Goal: Task Accomplishment & Management: Manage account settings

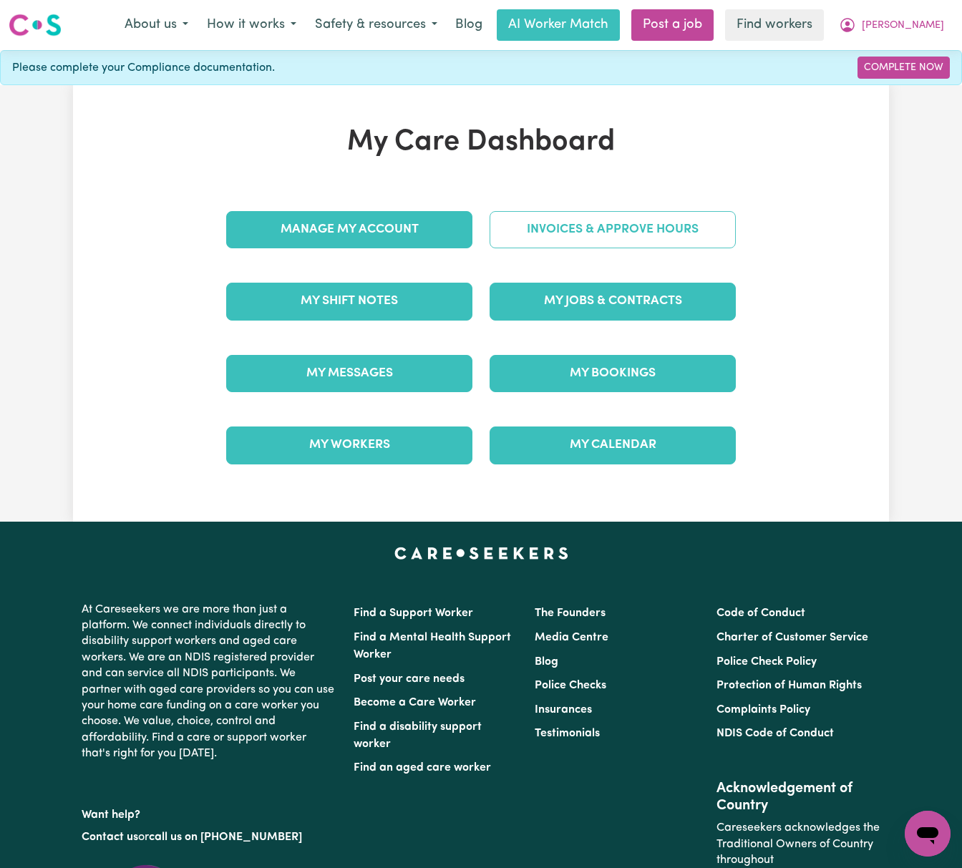
click at [650, 222] on link "Invoices & Approve Hours" at bounding box center [613, 229] width 246 height 37
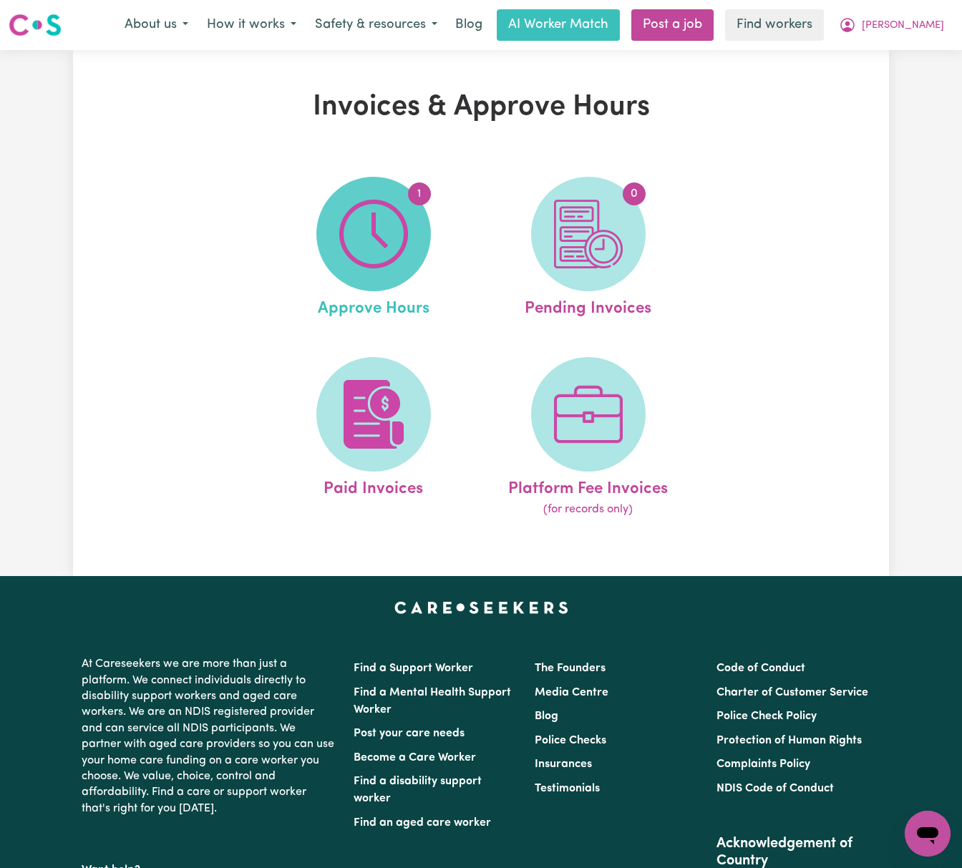
click at [368, 241] on img at bounding box center [373, 234] width 69 height 69
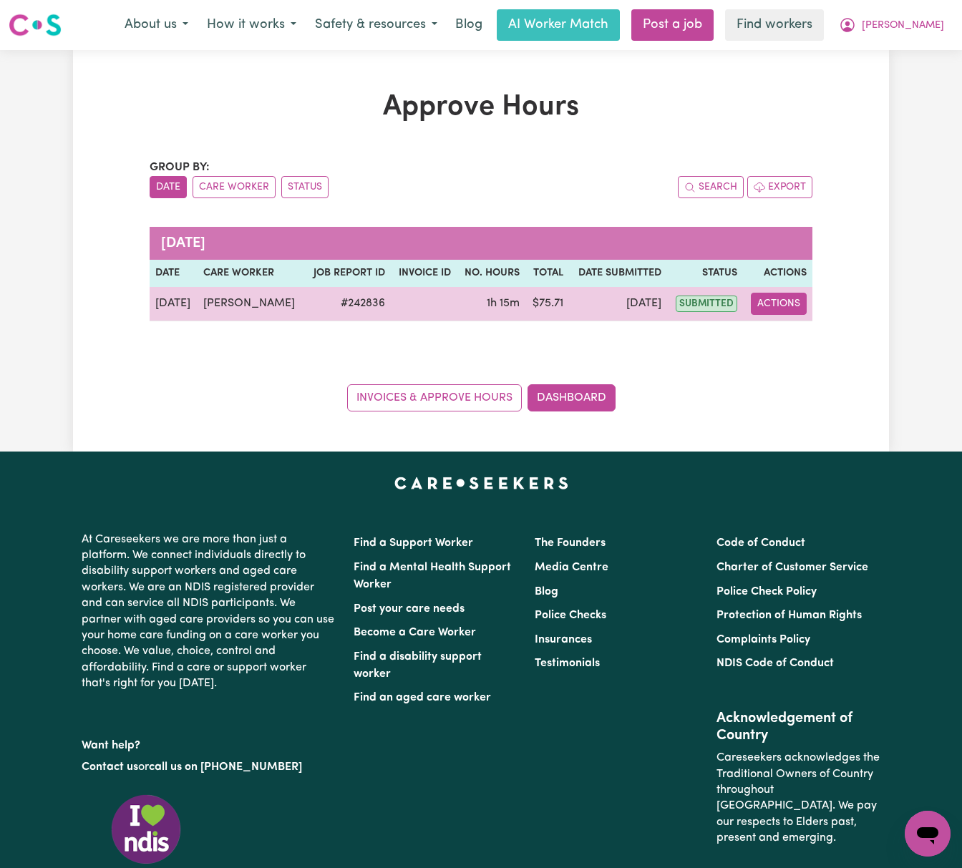
click at [799, 299] on button "Actions" at bounding box center [779, 304] width 56 height 22
click at [805, 322] on div "View Job Report" at bounding box center [815, 337] width 124 height 42
click at [809, 335] on link "View Job Report" at bounding box center [815, 337] width 122 height 29
select select "pm"
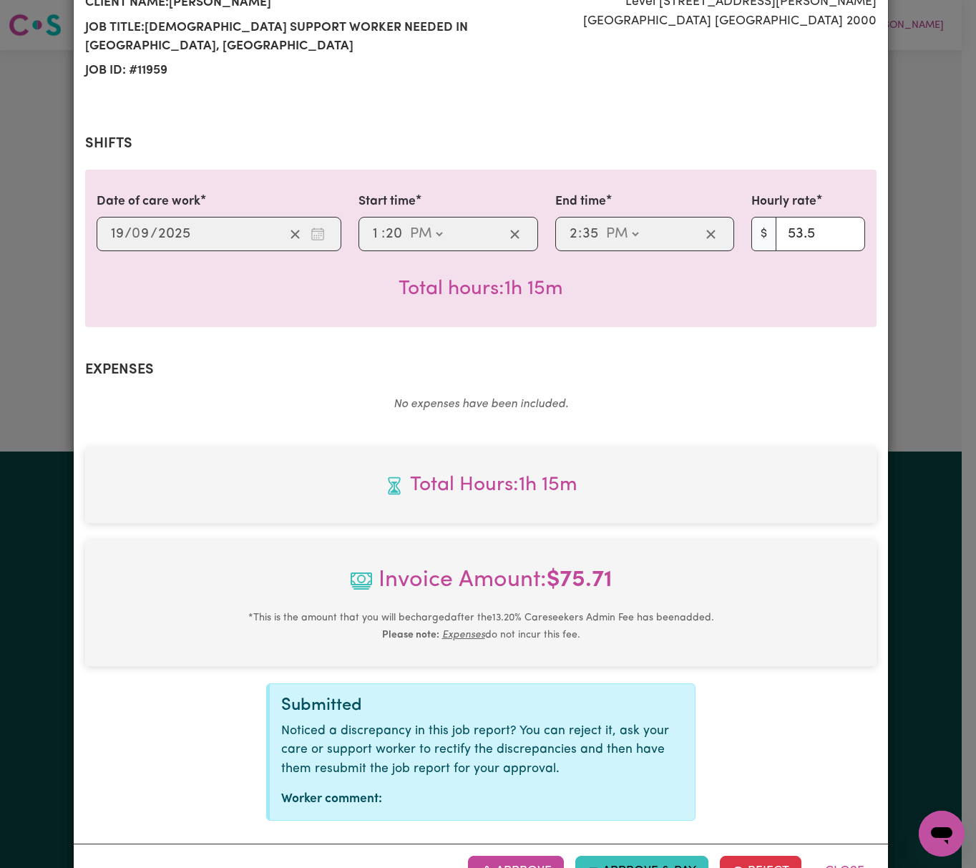
scroll to position [256, 0]
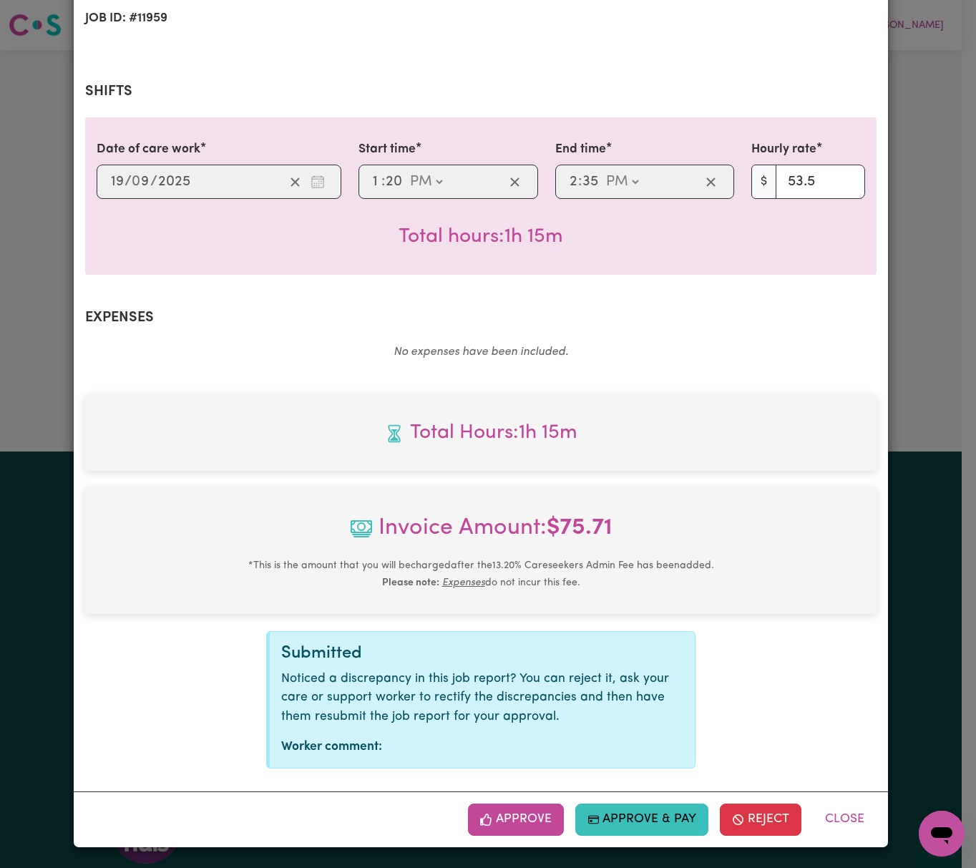
click at [525, 817] on button "Approve" at bounding box center [516, 819] width 96 height 31
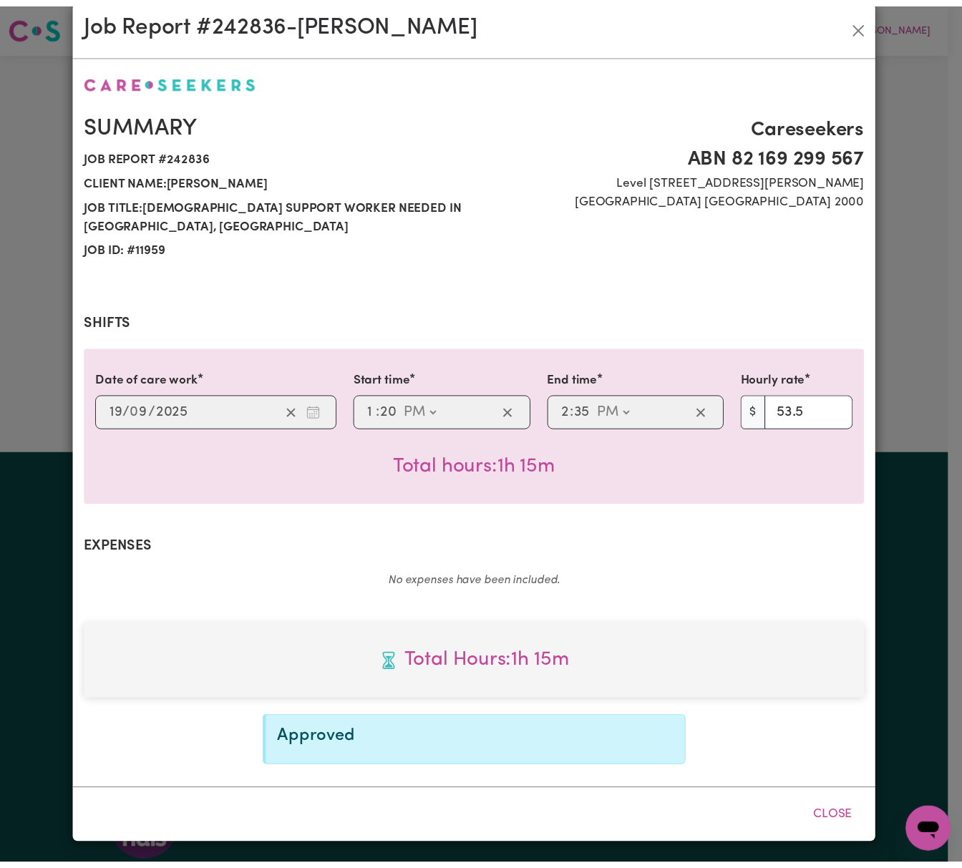
scroll to position [26, 0]
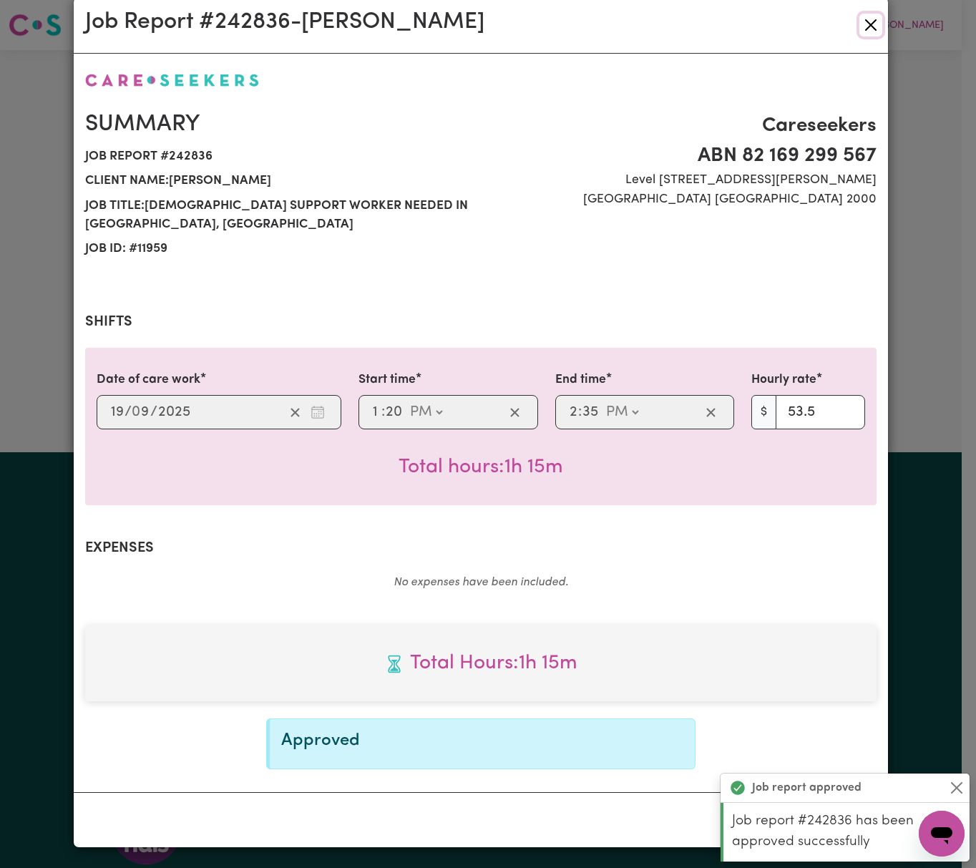
drag, startPoint x: 870, startPoint y: 15, endPoint x: 866, endPoint y: 30, distance: 15.6
click at [870, 16] on button "Close" at bounding box center [871, 25] width 23 height 23
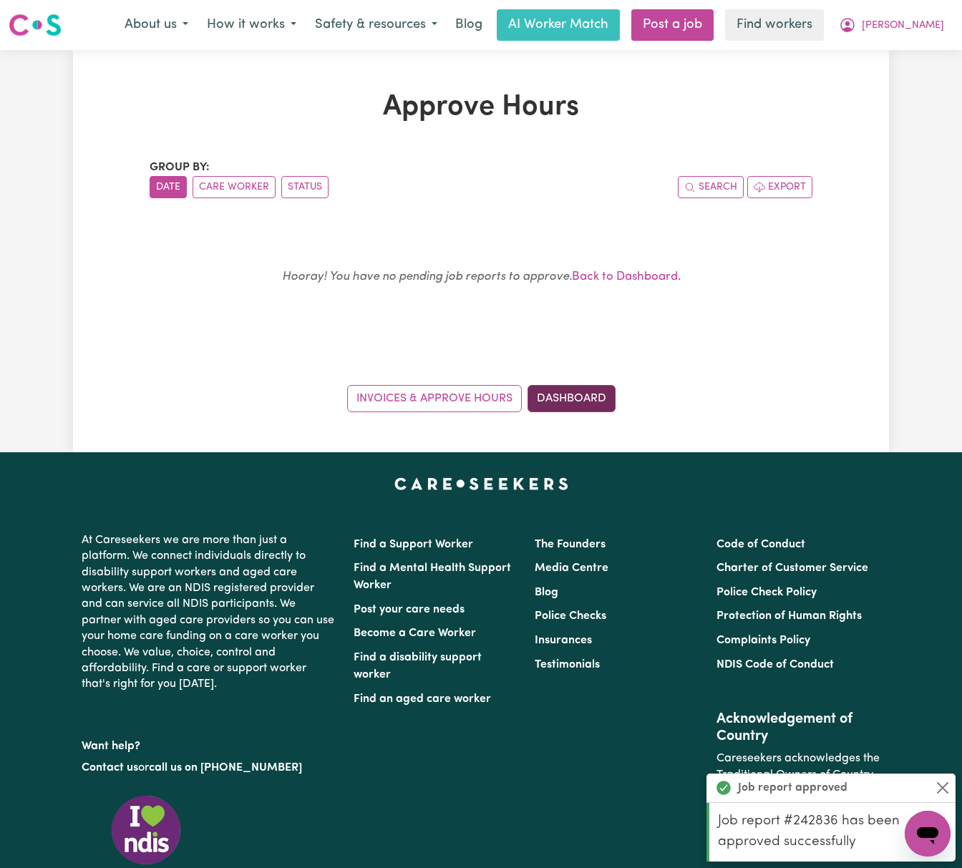
click at [578, 412] on link "Dashboard" at bounding box center [572, 398] width 88 height 27
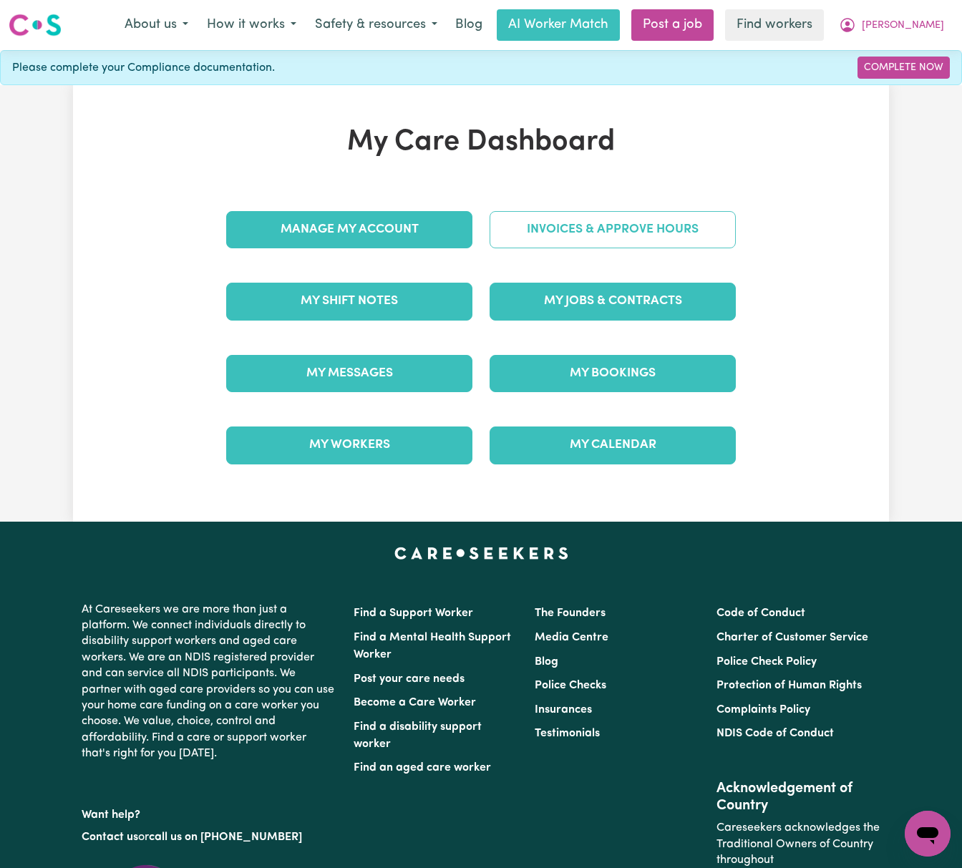
click at [689, 236] on link "Invoices & Approve Hours" at bounding box center [613, 229] width 246 height 37
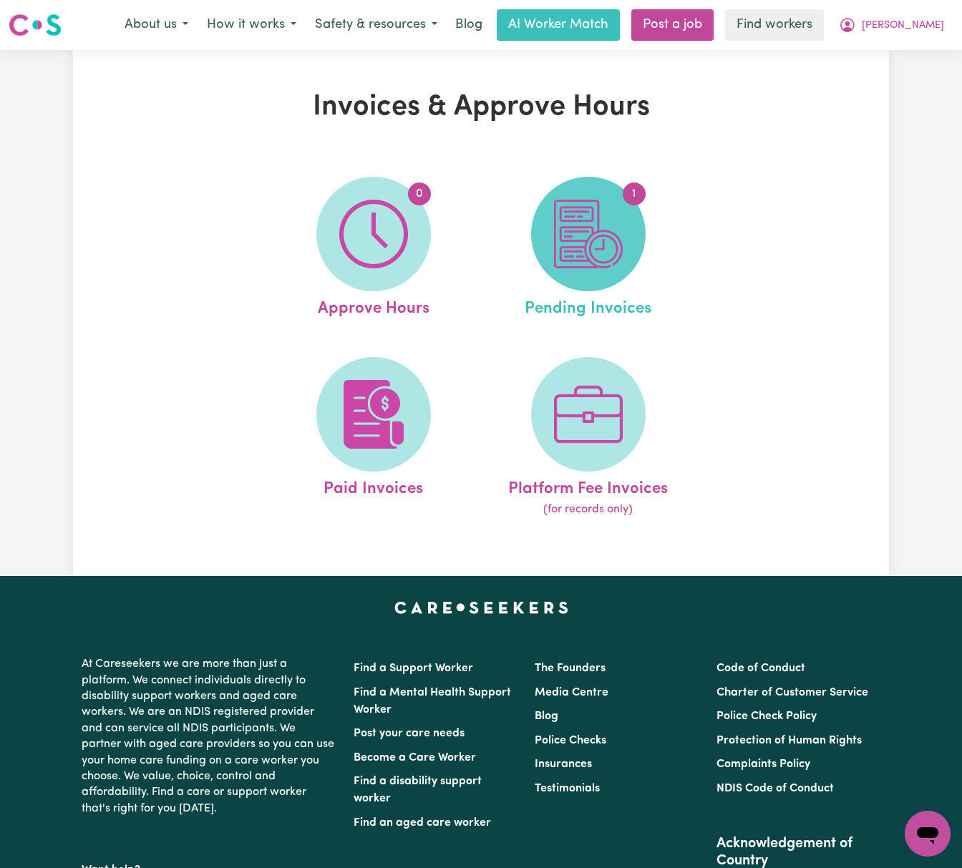
click at [621, 249] on img at bounding box center [588, 234] width 69 height 69
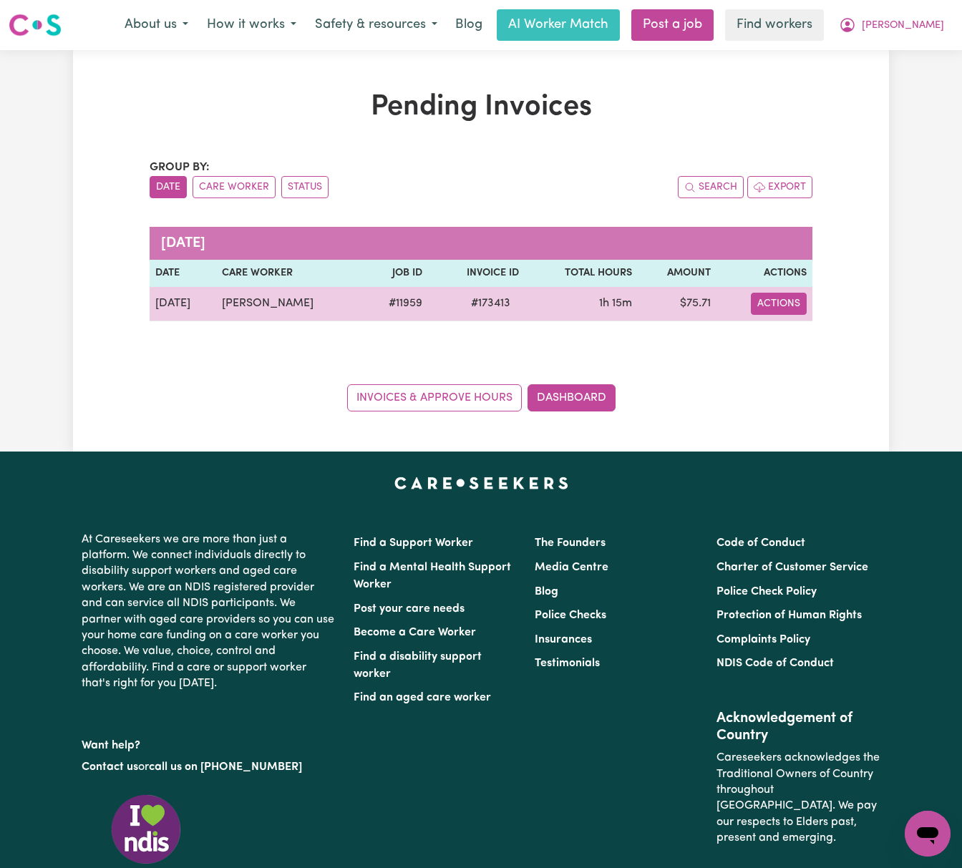
click at [788, 308] on button "Actions" at bounding box center [779, 304] width 56 height 22
click at [805, 341] on link "Download Invoice" at bounding box center [821, 337] width 131 height 29
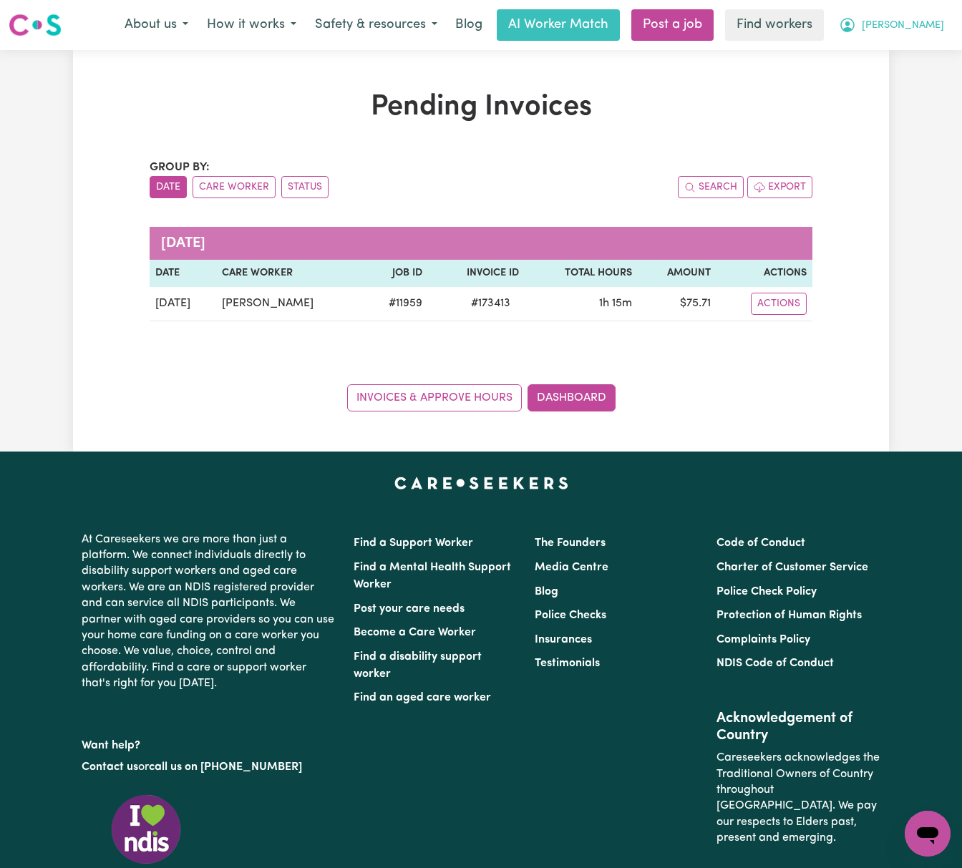
click at [943, 26] on button "[PERSON_NAME]" at bounding box center [892, 25] width 124 height 30
click at [920, 77] on link "Logout" at bounding box center [896, 82] width 113 height 27
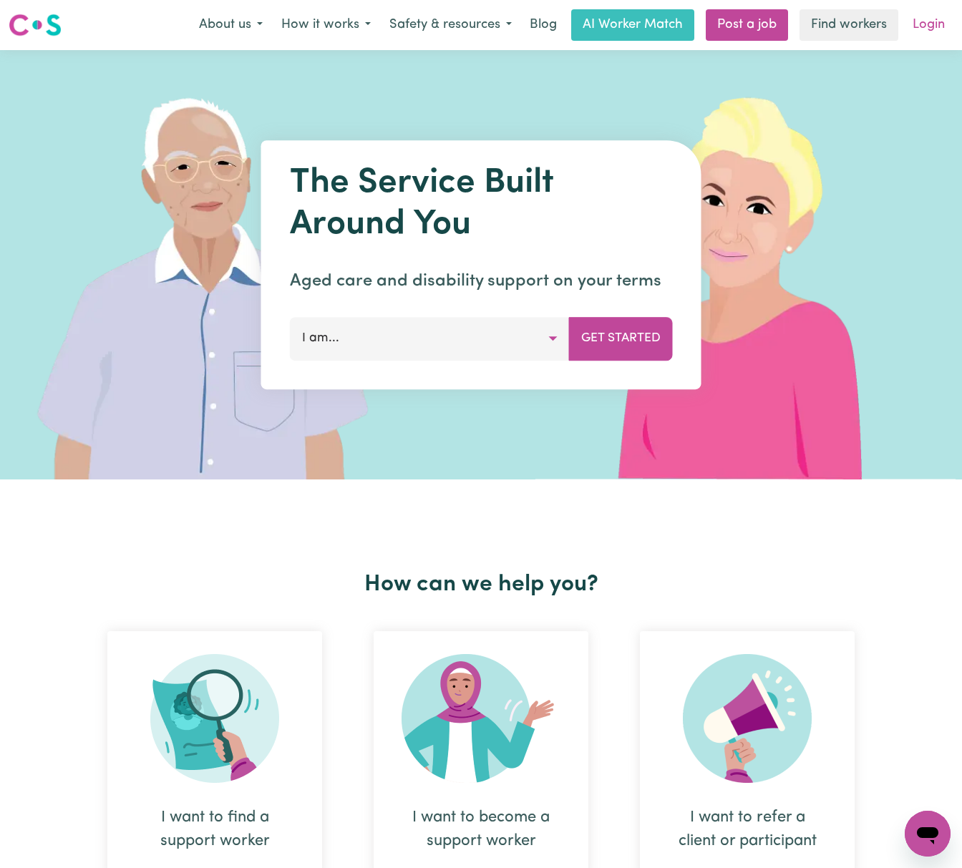
click at [929, 21] on link "Login" at bounding box center [928, 24] width 49 height 31
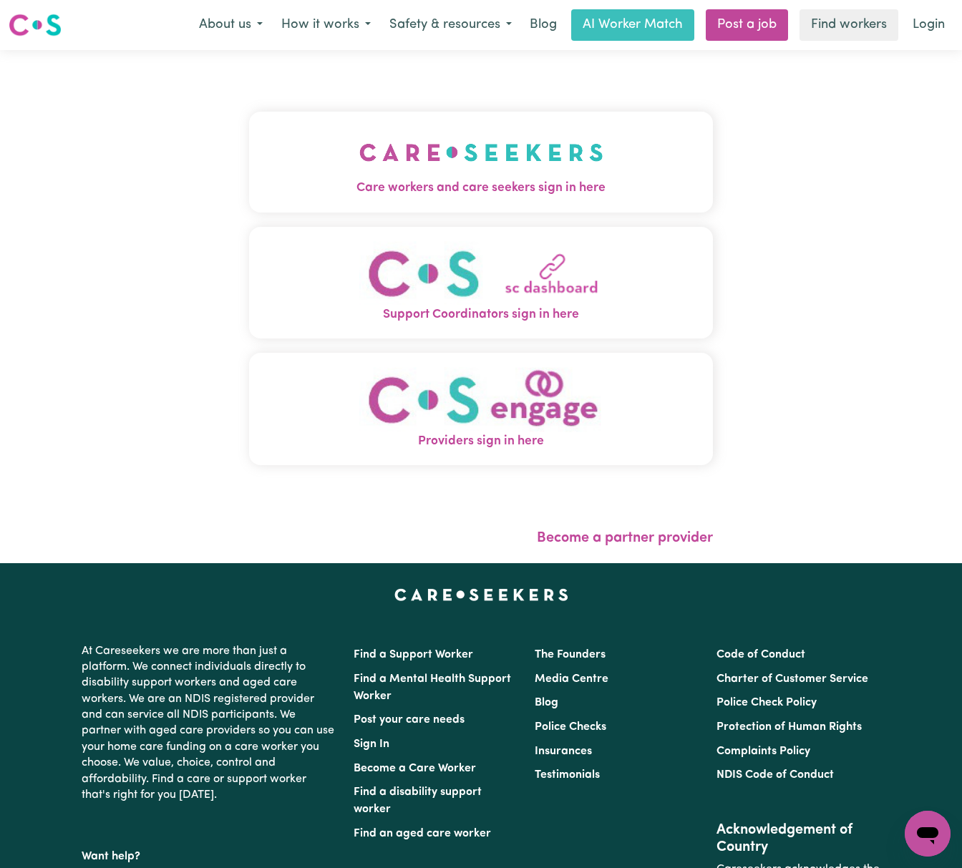
click at [455, 130] on img "Care workers and care seekers sign in here" at bounding box center [481, 152] width 244 height 53
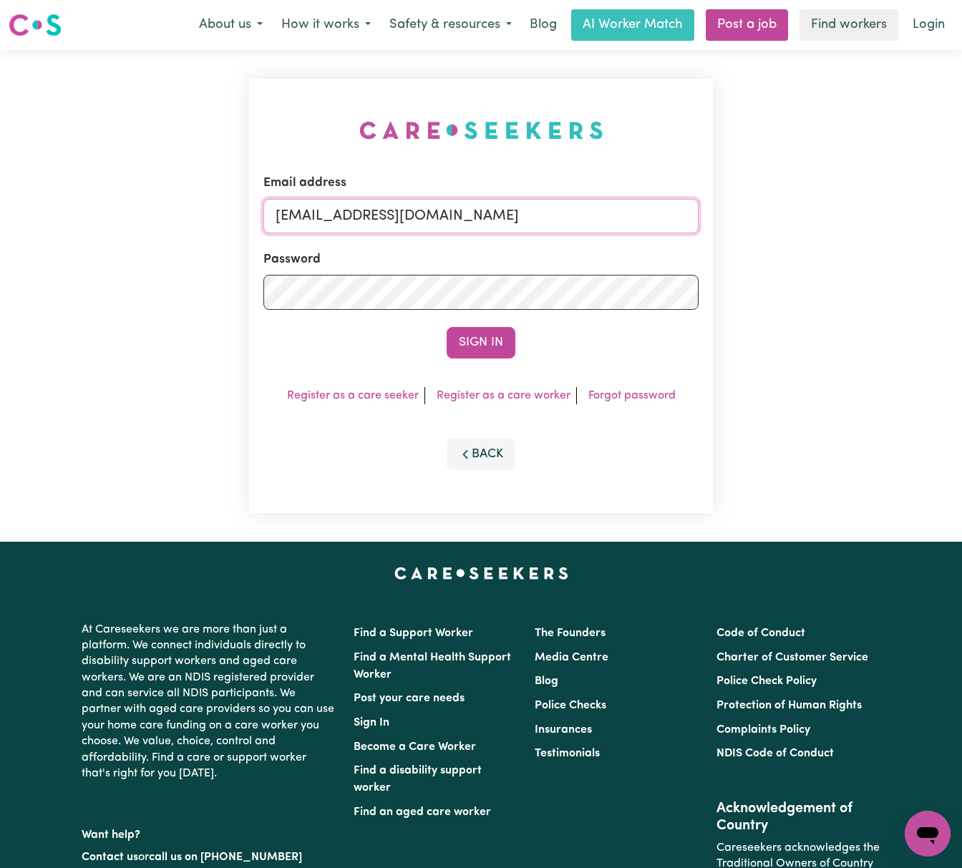
drag, startPoint x: 350, startPoint y: 208, endPoint x: 920, endPoint y: 218, distance: 570.6
click at [920, 218] on div "Email address [EMAIL_ADDRESS][DOMAIN_NAME] Password Sign In Register as a care …" at bounding box center [481, 296] width 962 height 492
paste input "VincenzinaFilippoHHHCS"
type input "[EMAIL_ADDRESS][DOMAIN_NAME]"
click at [447, 327] on button "Sign In" at bounding box center [481, 342] width 69 height 31
